Goal: Contribute content: Add original content to the website for others to see

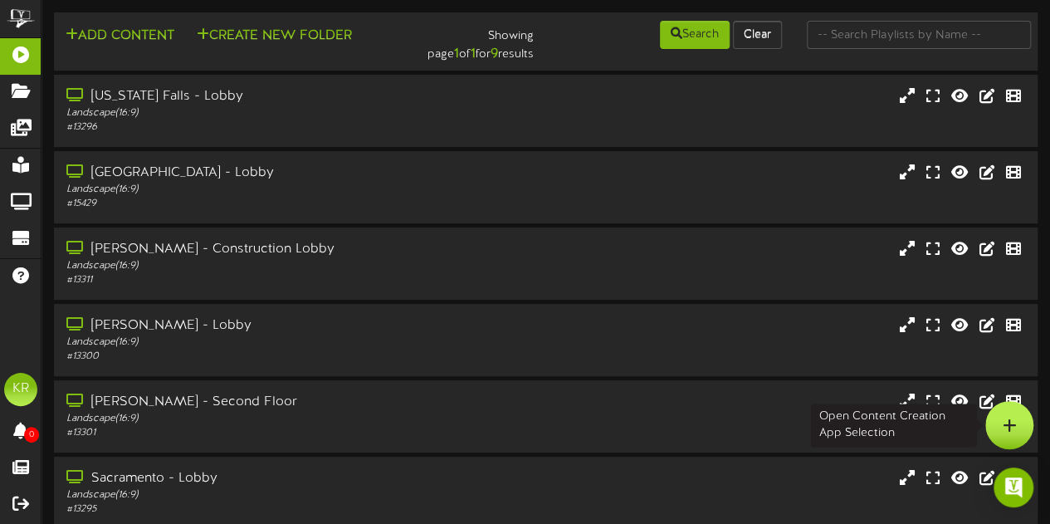
click at [1016, 429] on div at bounding box center [1010, 425] width 48 height 48
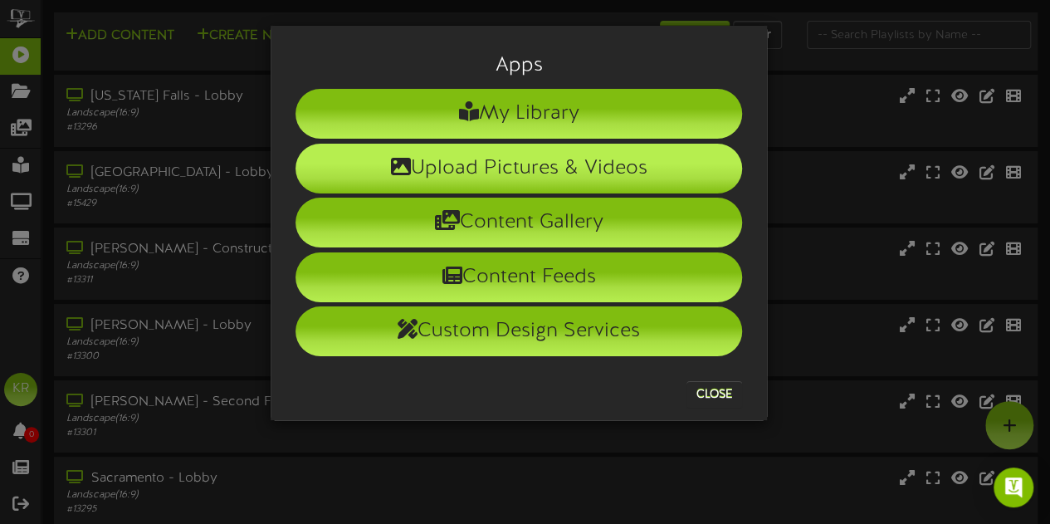
click at [521, 158] on li "Upload Pictures & Videos" at bounding box center [519, 169] width 447 height 50
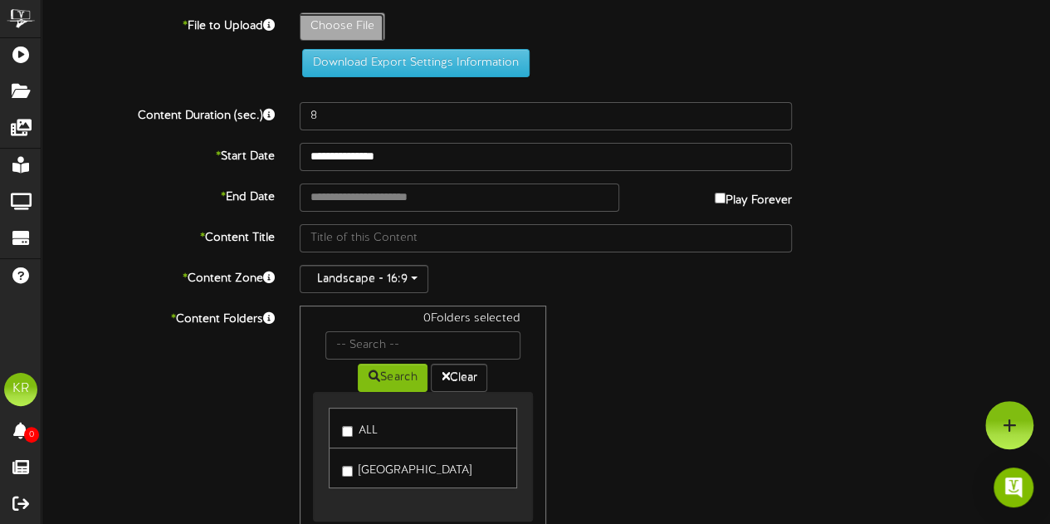
type input "**********"
type input "INSTALLS8-27"
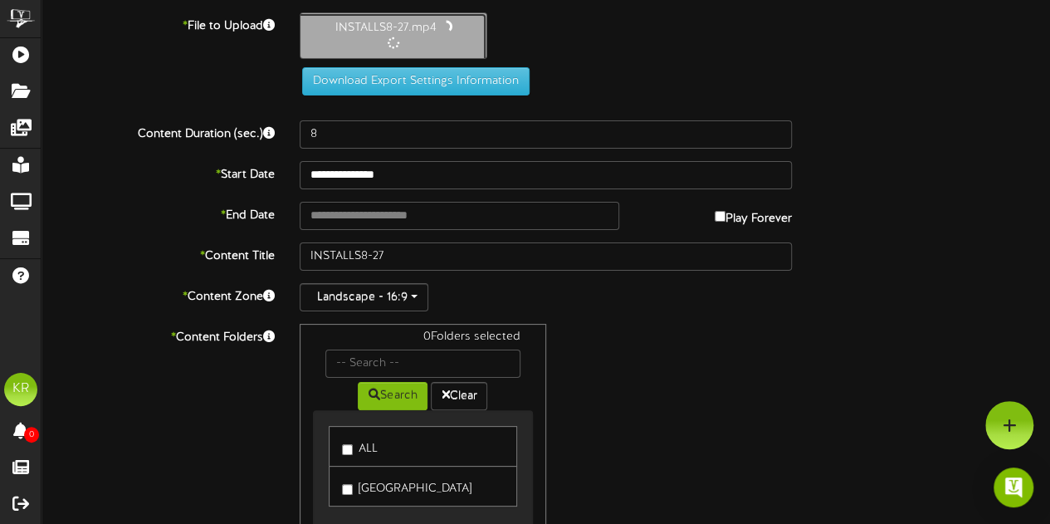
type input "10"
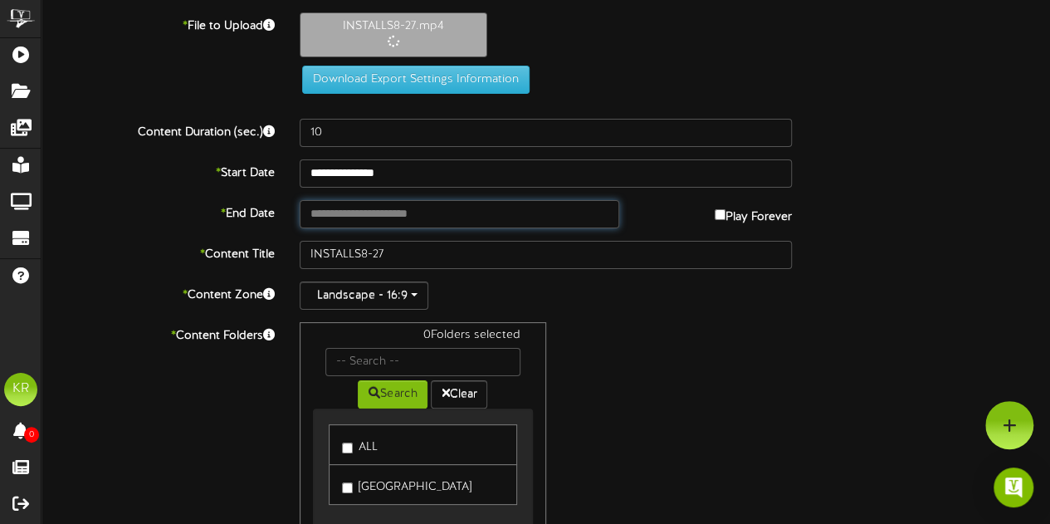
click at [359, 212] on input "text" at bounding box center [460, 214] width 320 height 28
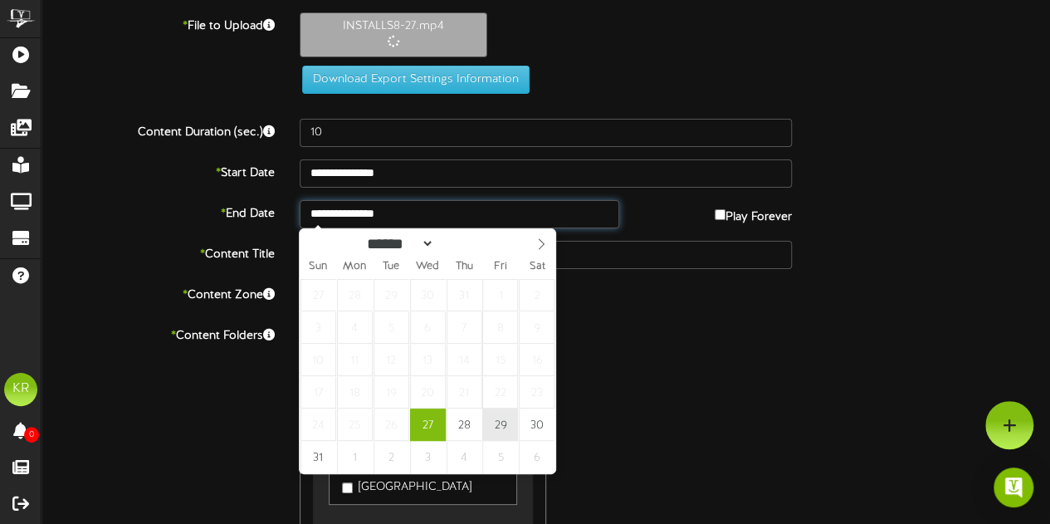
type input "**********"
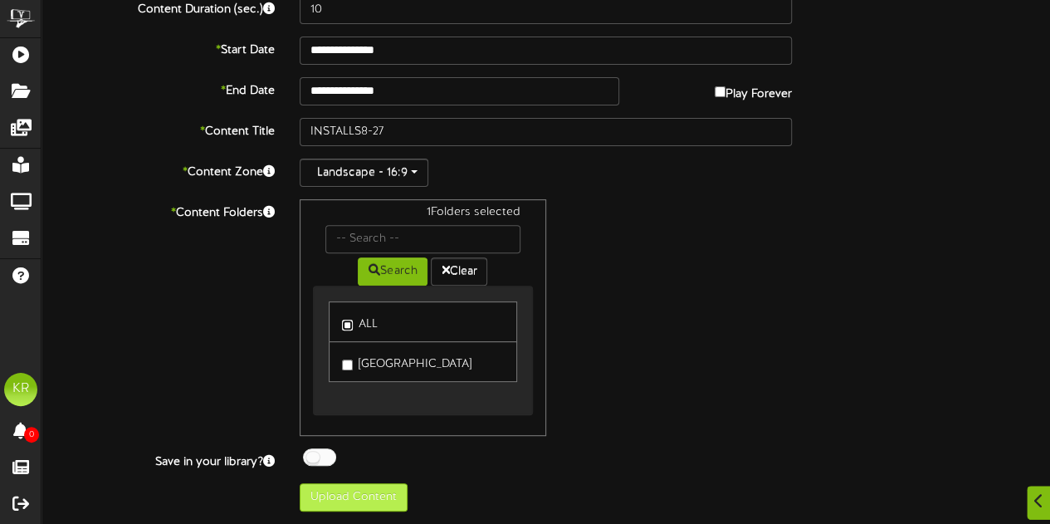
scroll to position [199, 0]
drag, startPoint x: 356, startPoint y: 488, endPoint x: 733, endPoint y: 400, distance: 387.1
click at [733, 400] on div "1 Folders selected Search Clear ALL [GEOGRAPHIC_DATA]" at bounding box center [545, 317] width 517 height 237
click at [329, 500] on button "Upload Content" at bounding box center [354, 497] width 108 height 28
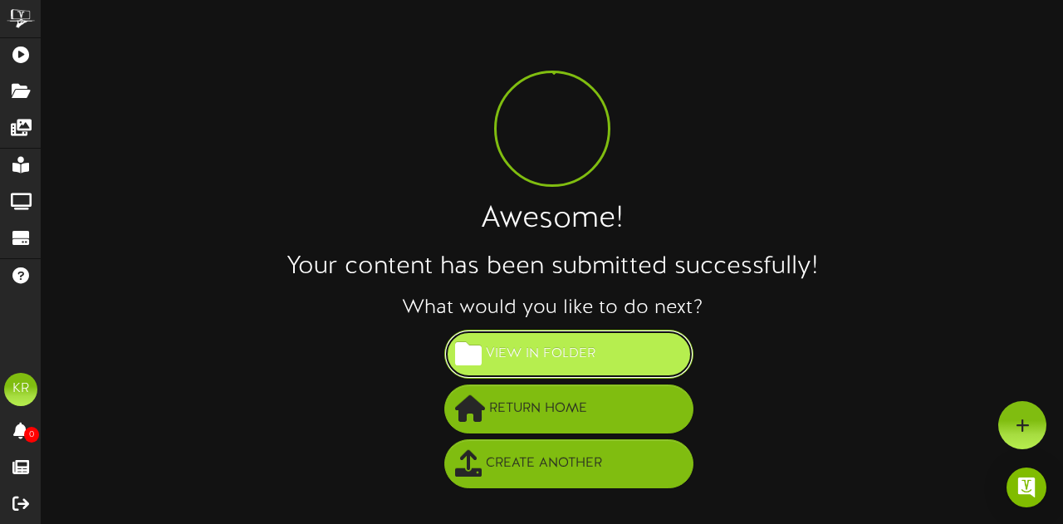
click at [629, 353] on button "View in Folder" at bounding box center [568, 354] width 249 height 49
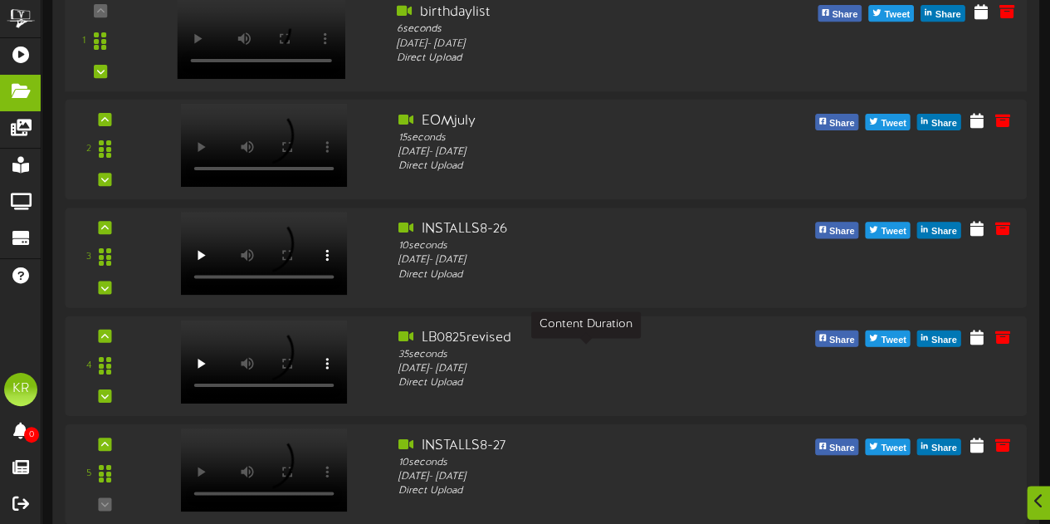
scroll to position [301, 0]
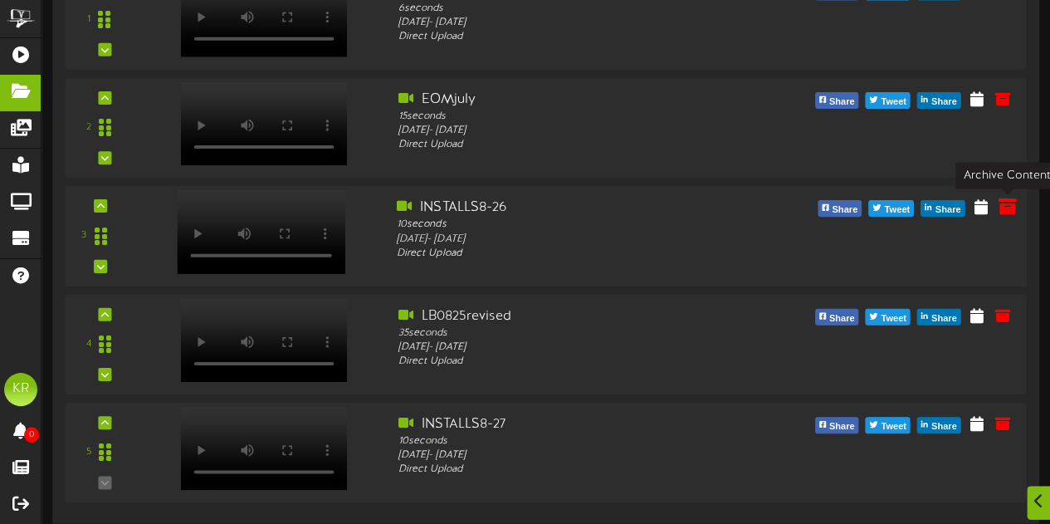
click at [1010, 211] on icon at bounding box center [1007, 206] width 18 height 18
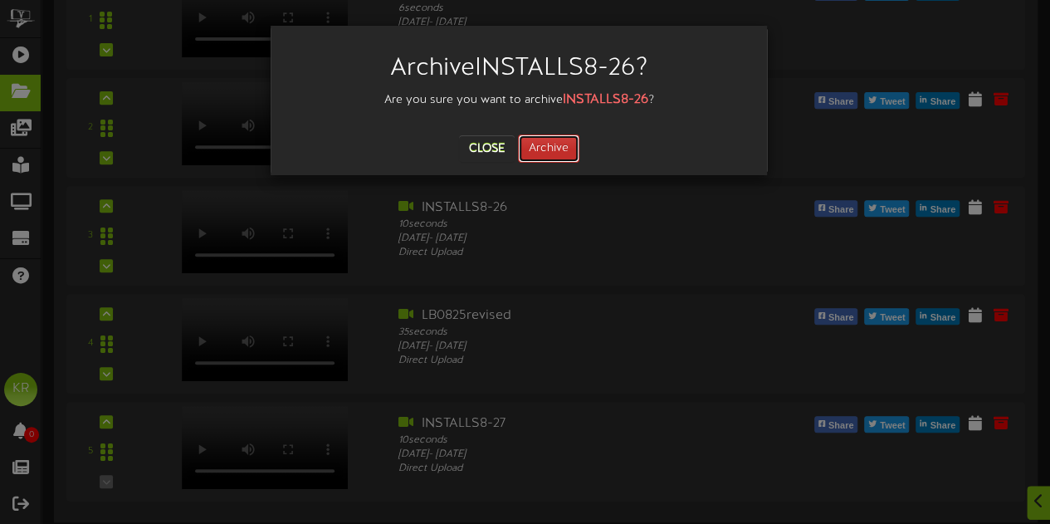
click at [558, 147] on button "Archive" at bounding box center [548, 149] width 61 height 28
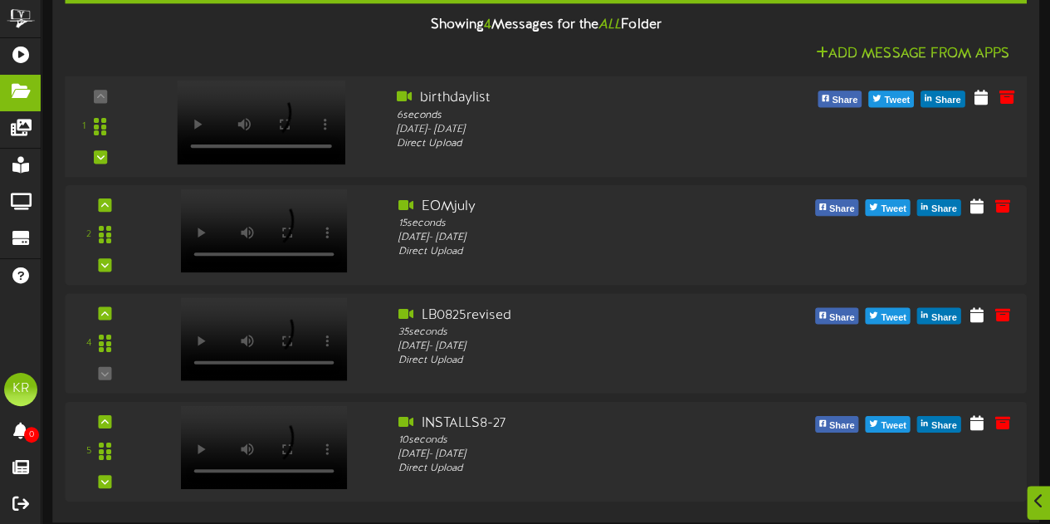
scroll to position [0, 0]
